Goal: Check status: Check status

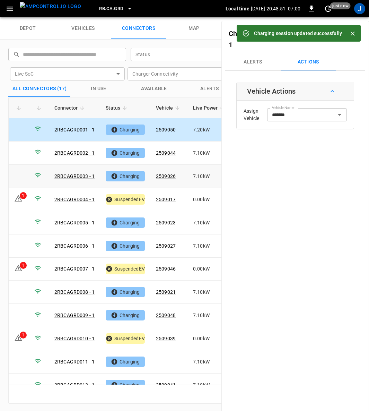
scroll to position [1, 0]
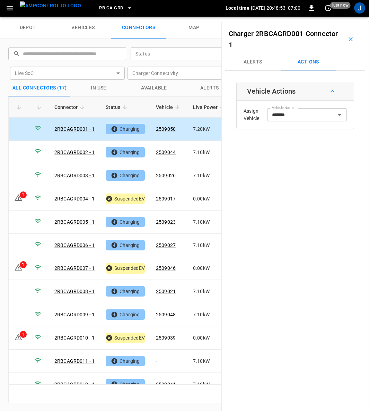
drag, startPoint x: 347, startPoint y: 39, endPoint x: 371, endPoint y: 112, distance: 76.9
click at [348, 39] on icon "button" at bounding box center [351, 39] width 7 height 7
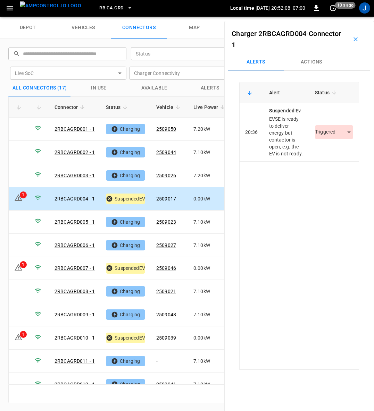
click at [341, 17] on body "RB.CA.GRD Local time [DATE] 20:52:08 -07:00 0 10 s ago J depot vehicles connect…" at bounding box center [187, 7] width 374 height 17
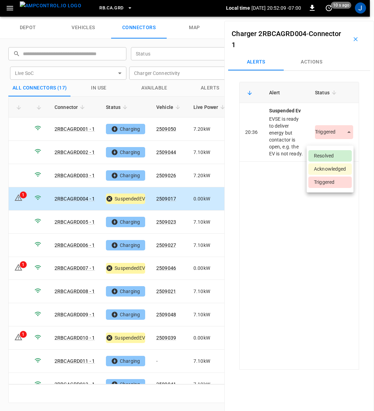
click at [334, 154] on li "Resolved" at bounding box center [329, 155] width 43 height 11
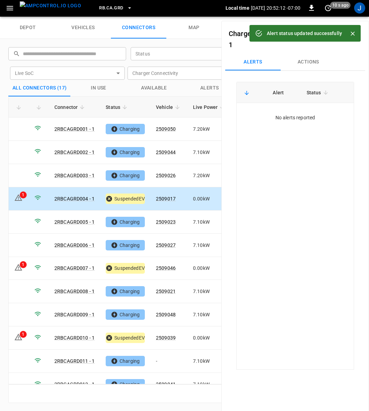
click at [354, 34] on icon "Close" at bounding box center [353, 33] width 7 height 7
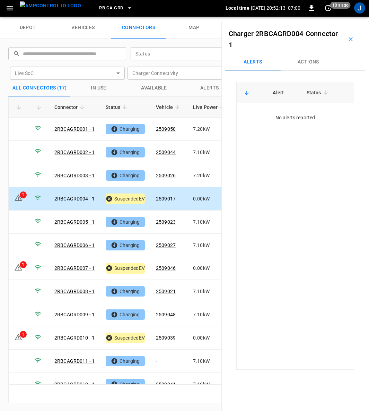
click at [348, 42] on icon "button" at bounding box center [351, 39] width 7 height 7
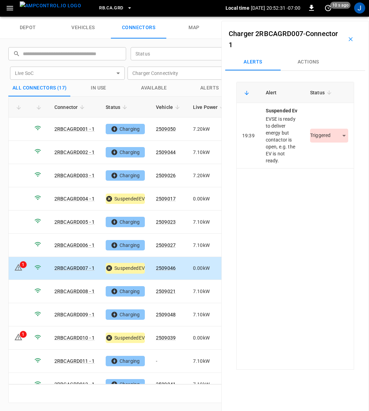
click at [341, 17] on body "RB.CA.GRD Local time [DATE] 20:52:31 -07:00 0 10 s ago J depot vehicles connect…" at bounding box center [184, 7] width 369 height 17
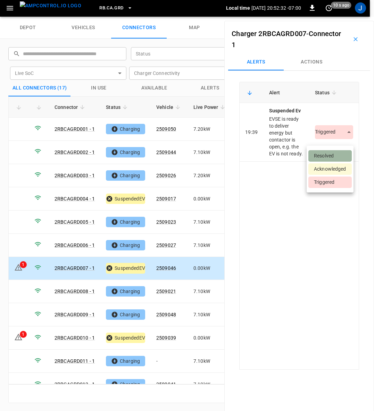
click at [334, 154] on li "Resolved" at bounding box center [329, 155] width 43 height 11
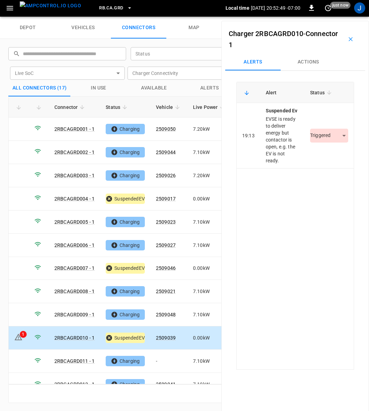
click at [338, 17] on body "RB.CA.GRD Local time [DATE] 20:52:49 -07:00 0 just now J depot vehicles connect…" at bounding box center [184, 7] width 369 height 17
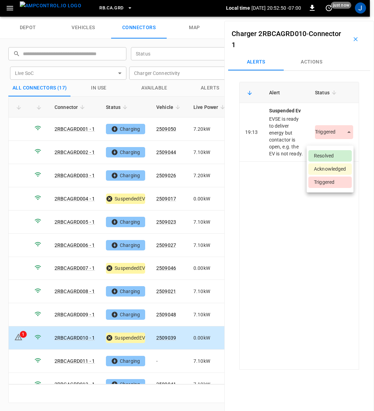
click at [326, 154] on li "Resolved" at bounding box center [329, 155] width 43 height 11
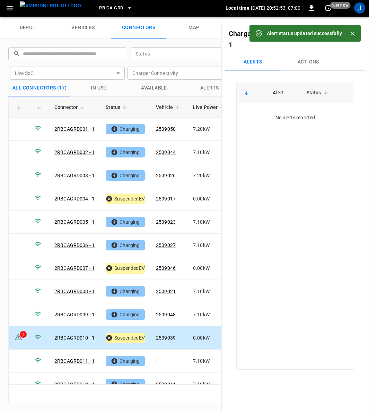
click at [357, 33] on button "Close" at bounding box center [353, 33] width 10 height 10
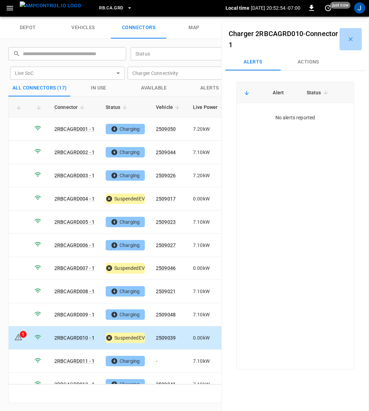
click at [349, 39] on icon "button" at bounding box center [351, 39] width 4 height 4
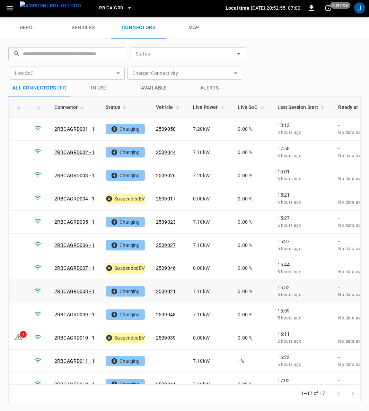
scroll to position [123, 0]
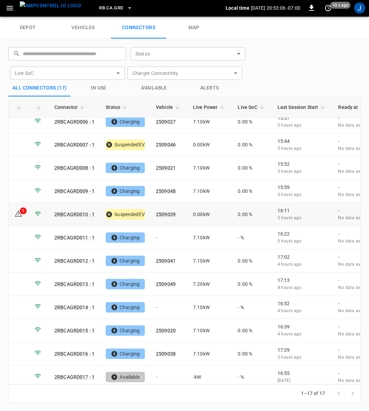
click at [18, 210] on icon at bounding box center [18, 214] width 8 height 8
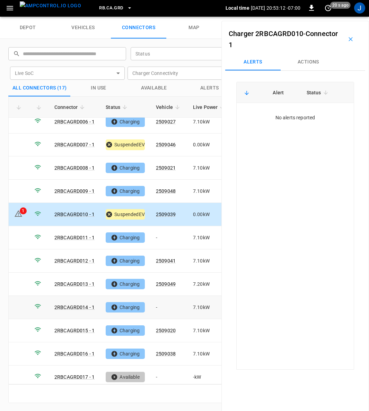
click at [76, 305] on link "2RBCAGRD014 - 1" at bounding box center [74, 308] width 40 height 6
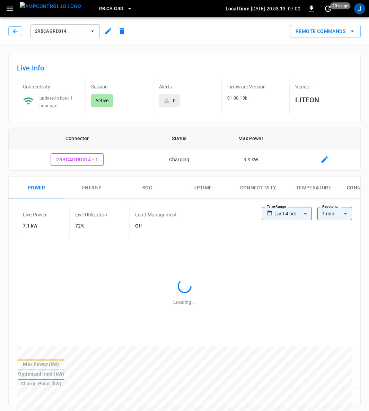
type input "**********"
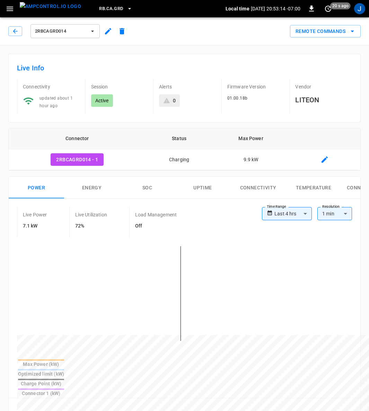
scroll to position [260, 0]
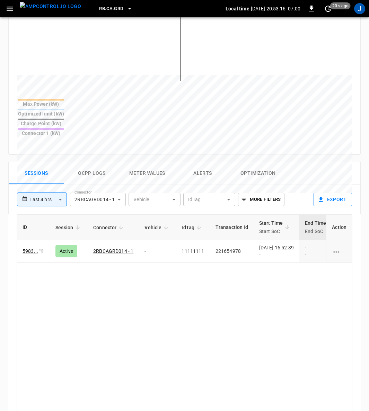
click at [268, 244] on div "[DATE] 16:52:39 -" at bounding box center [276, 251] width 35 height 14
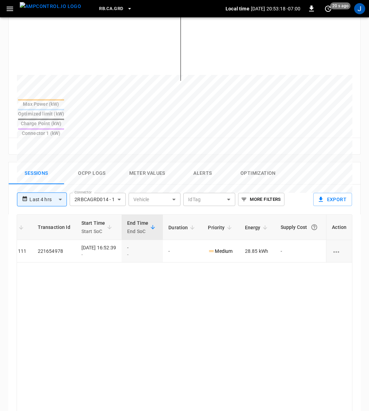
scroll to position [0, 183]
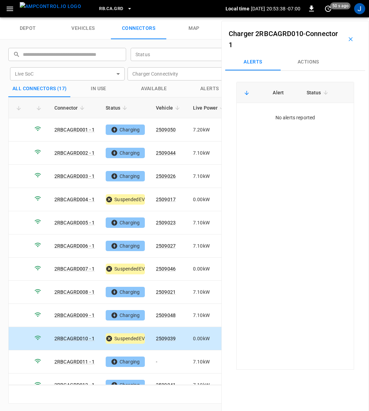
click at [349, 39] on icon "button" at bounding box center [351, 39] width 7 height 7
